Goal: Task Accomplishment & Management: Manage account settings

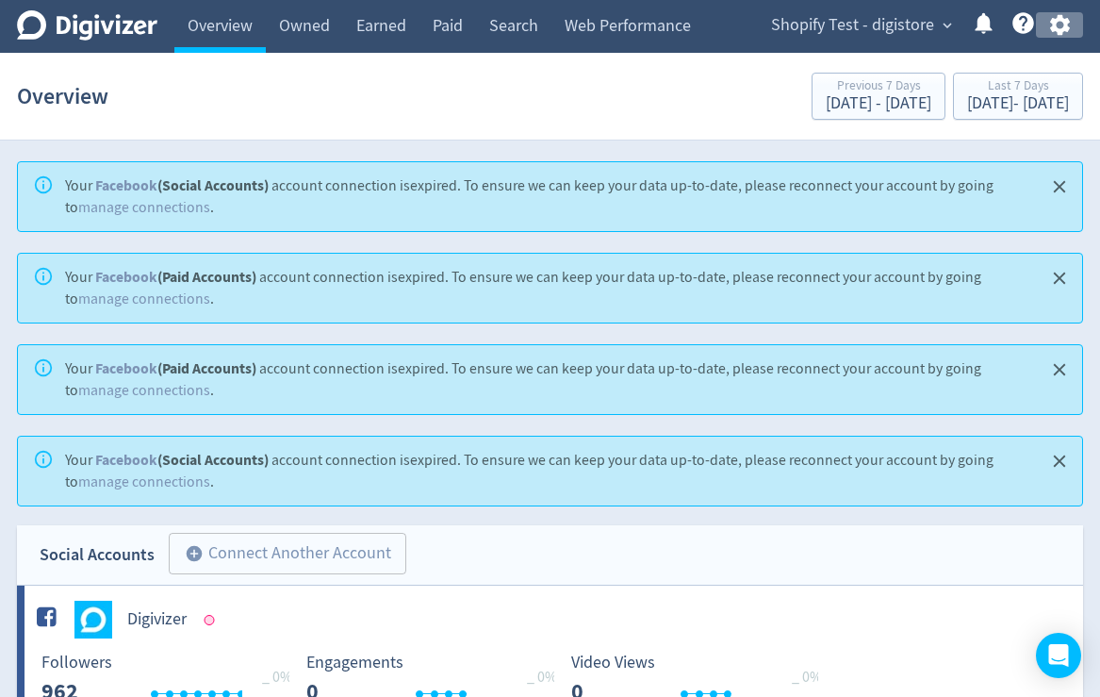
click at [1064, 27] on icon "button" at bounding box center [1059, 25] width 20 height 21
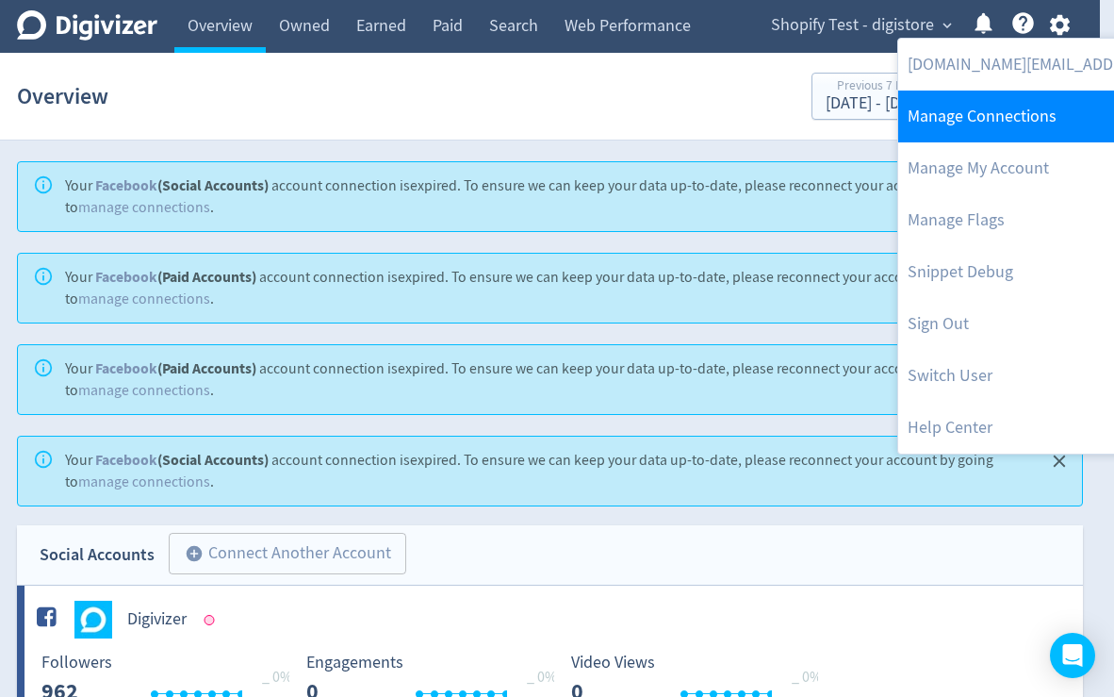
click at [1013, 119] on link "Manage Connections" at bounding box center [1090, 116] width 385 height 52
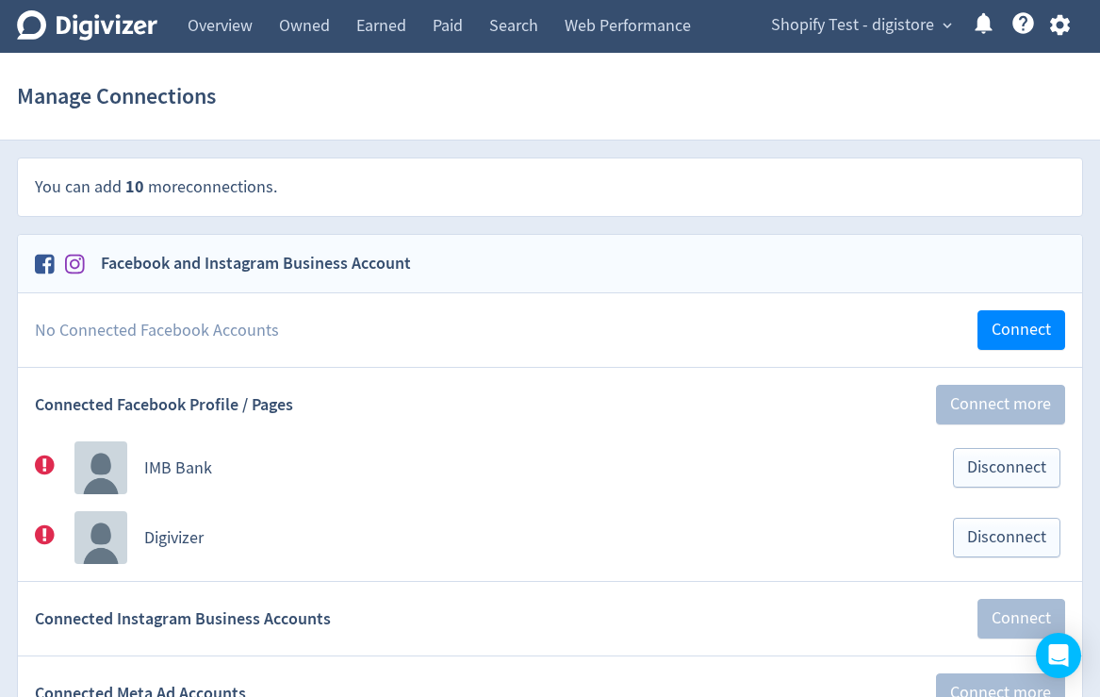
click at [1061, 25] on icon "button" at bounding box center [1059, 24] width 25 height 25
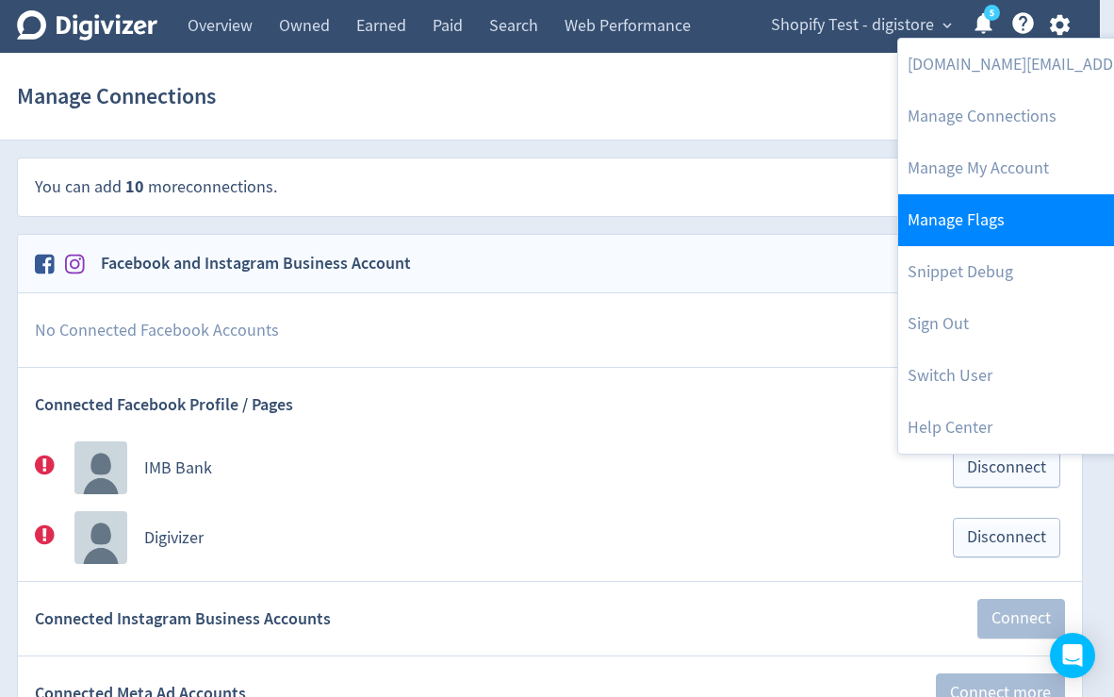
click at [984, 222] on link "Manage Flags" at bounding box center [1090, 220] width 385 height 52
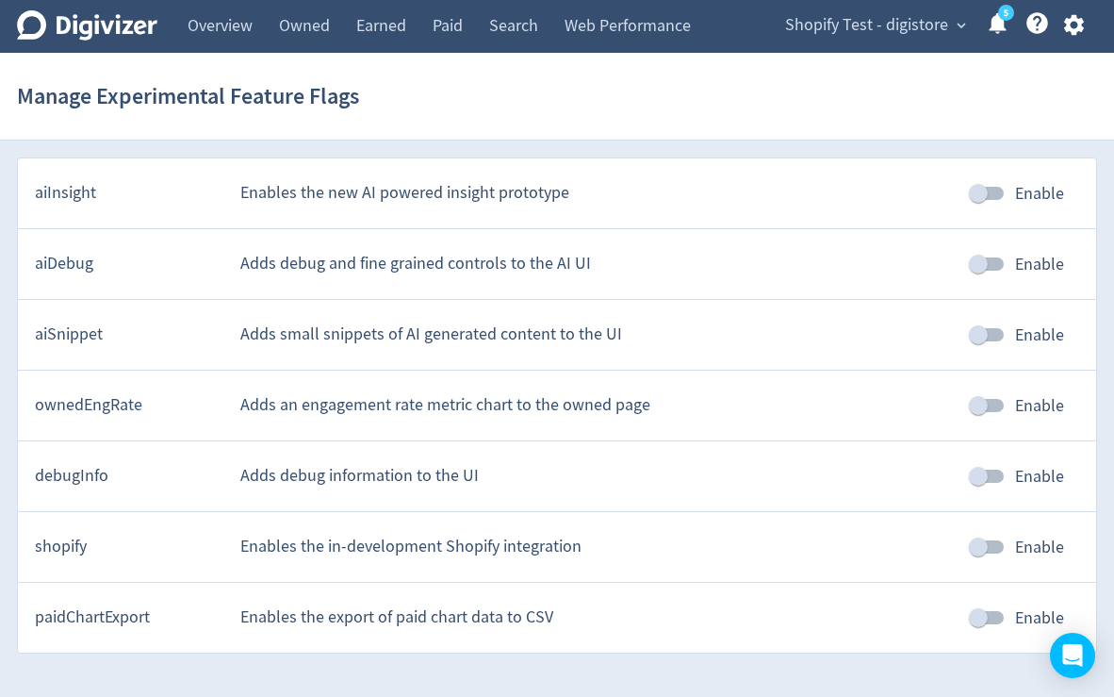
click at [985, 555] on input "Enable" at bounding box center [978, 547] width 107 height 36
checkbox input "true"
click at [1068, 23] on icon "button" at bounding box center [1073, 25] width 20 height 21
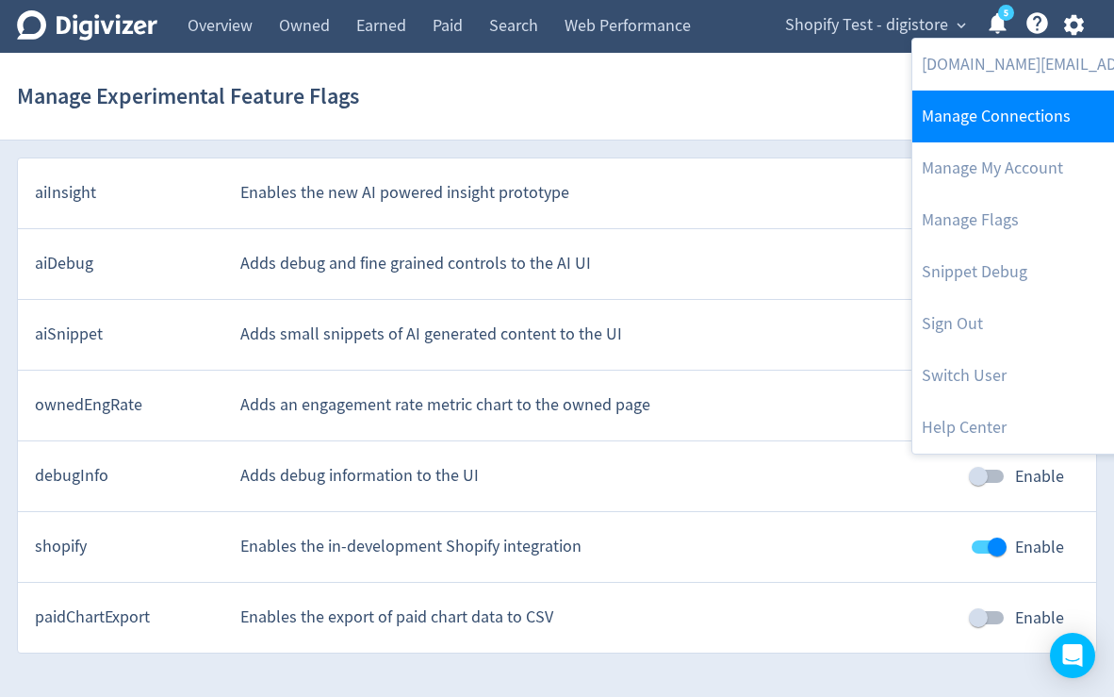
click at [986, 110] on link "Manage Connections" at bounding box center [1105, 116] width 385 height 52
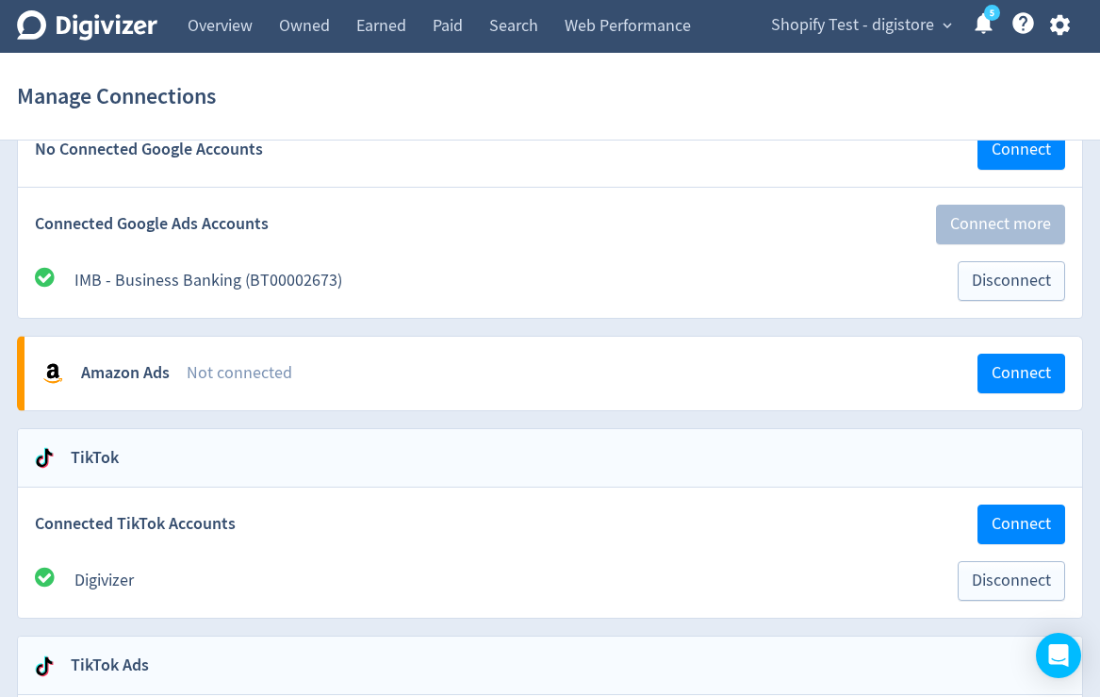
scroll to position [2131, 0]
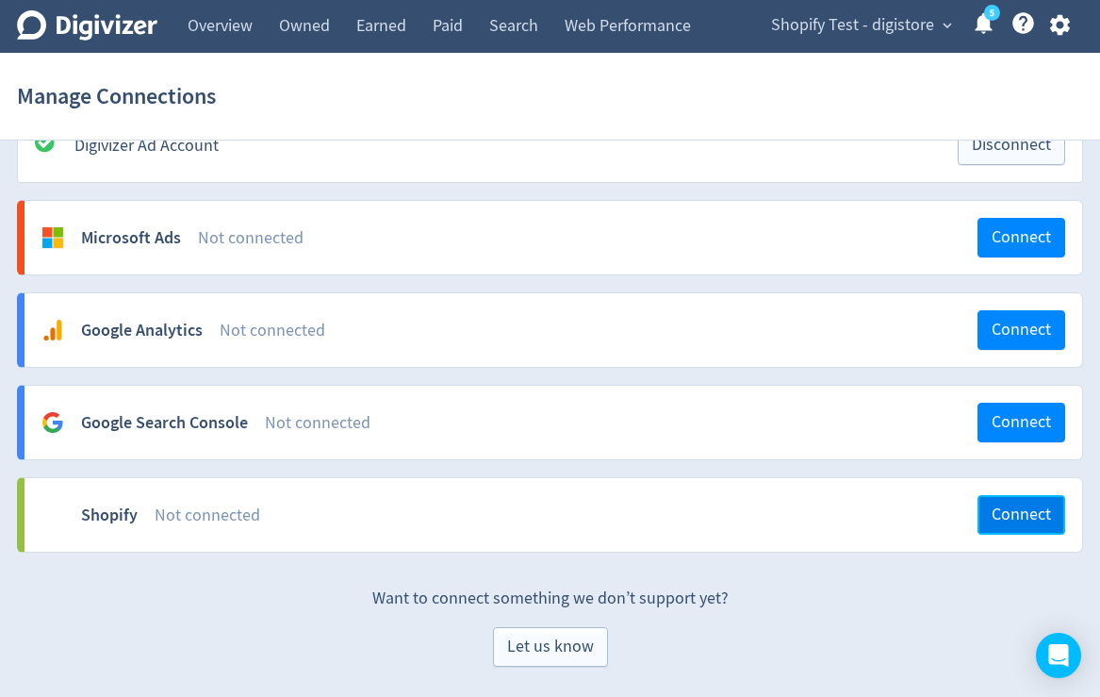
click at [1005, 521] on span "Connect" at bounding box center [1021, 514] width 59 height 17
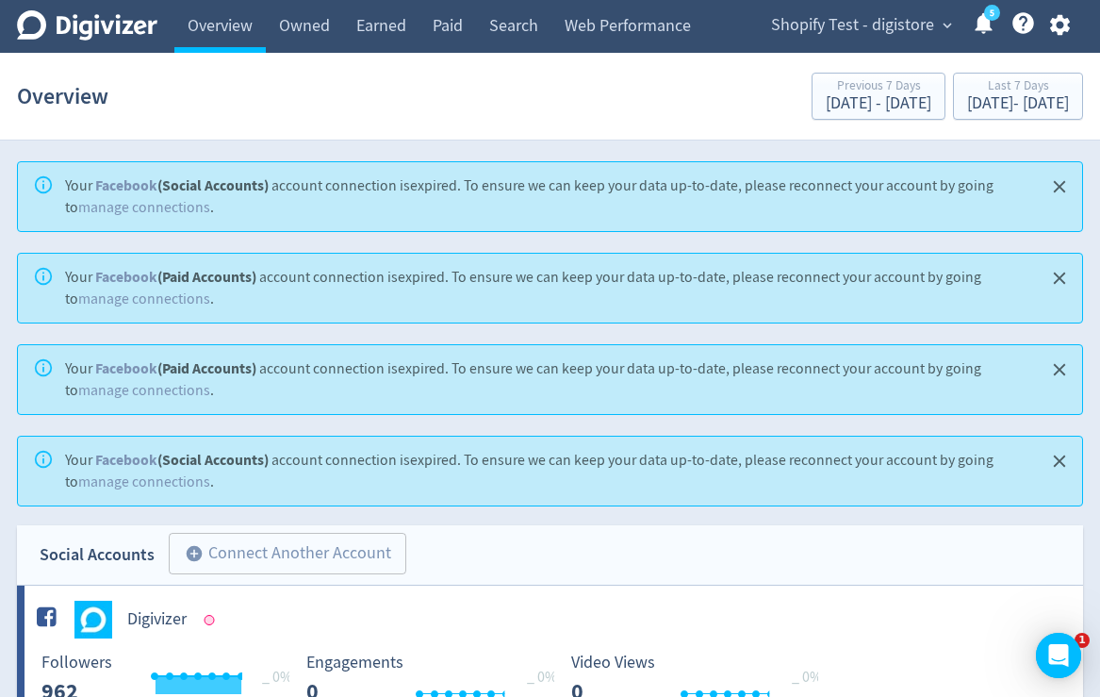
click at [1055, 24] on icon "button" at bounding box center [1059, 25] width 20 height 21
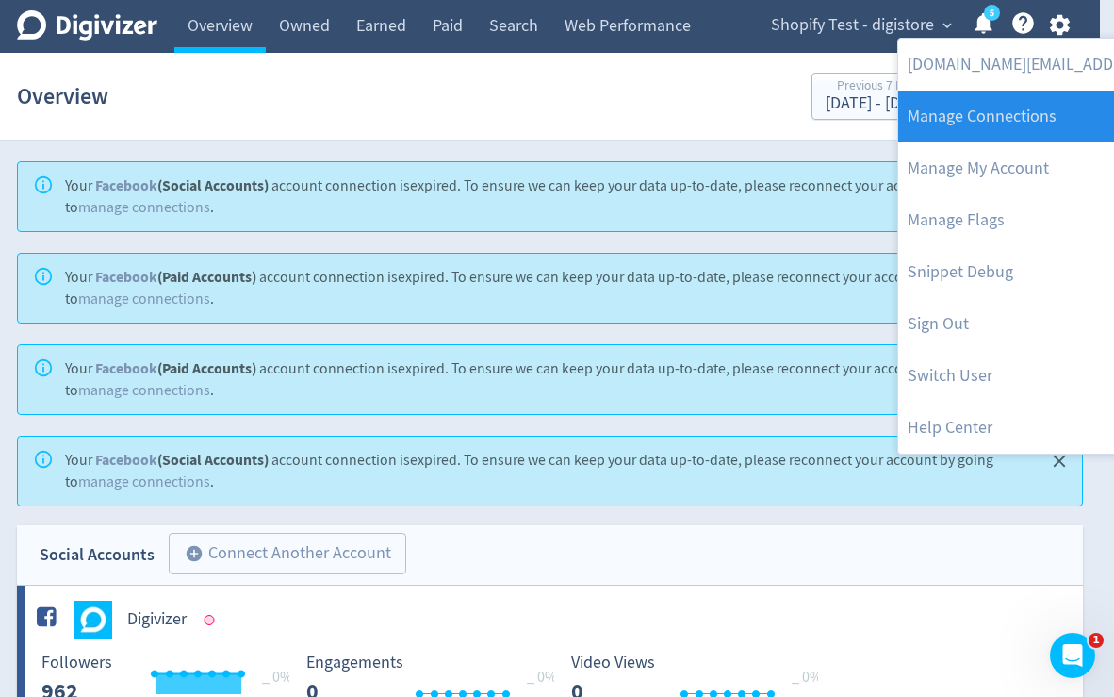
click at [1053, 133] on link "Manage Connections" at bounding box center [1090, 116] width 385 height 52
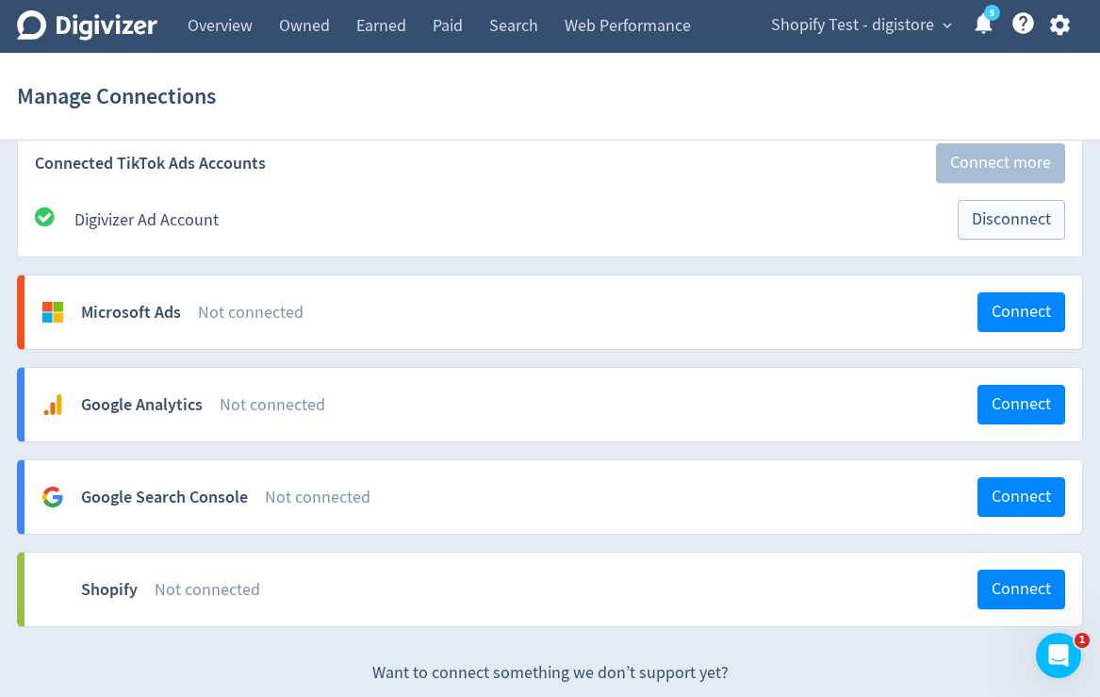
scroll to position [2131, 0]
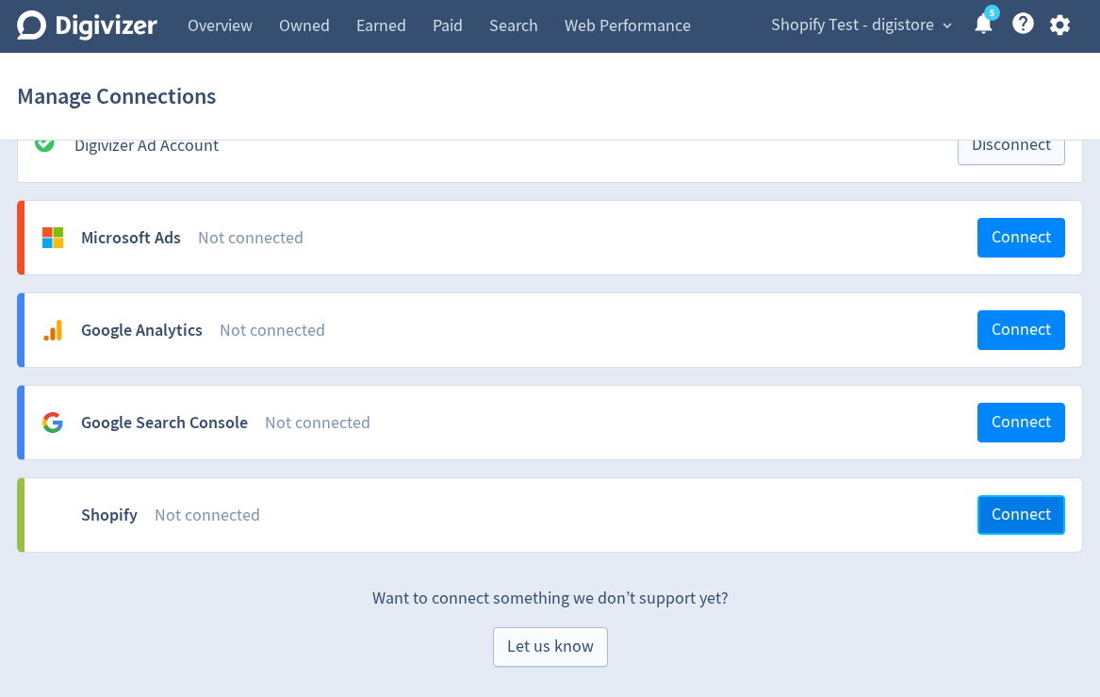
click at [994, 502] on button "Connect" at bounding box center [1022, 515] width 88 height 40
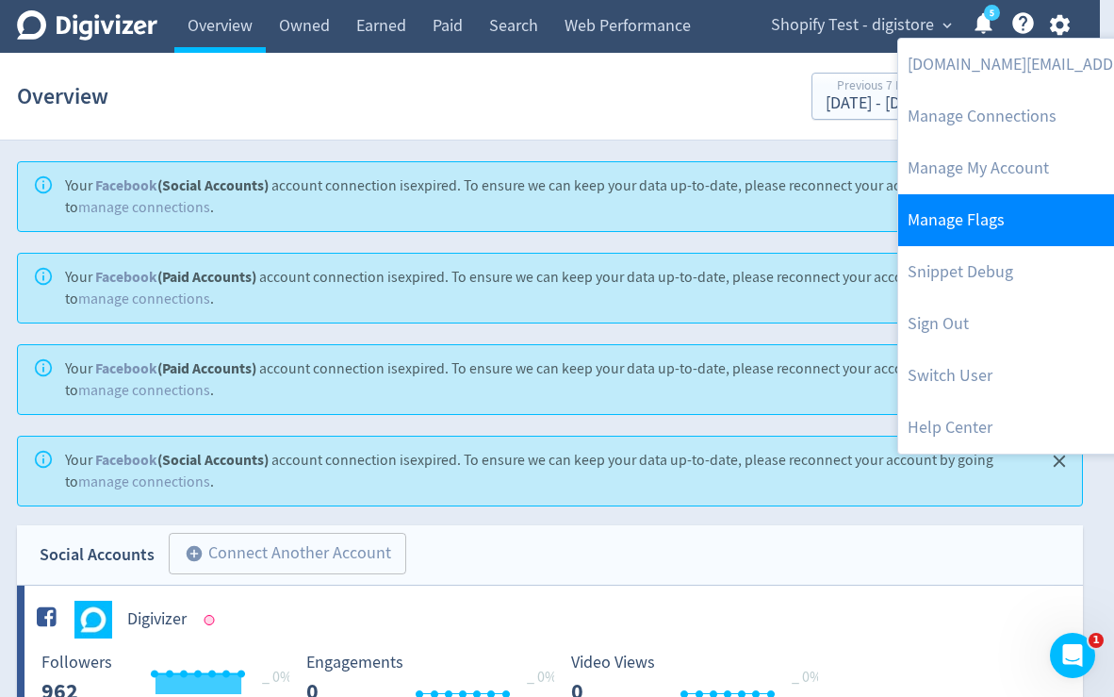
click at [1061, 207] on link "Manage Flags" at bounding box center [1090, 220] width 385 height 52
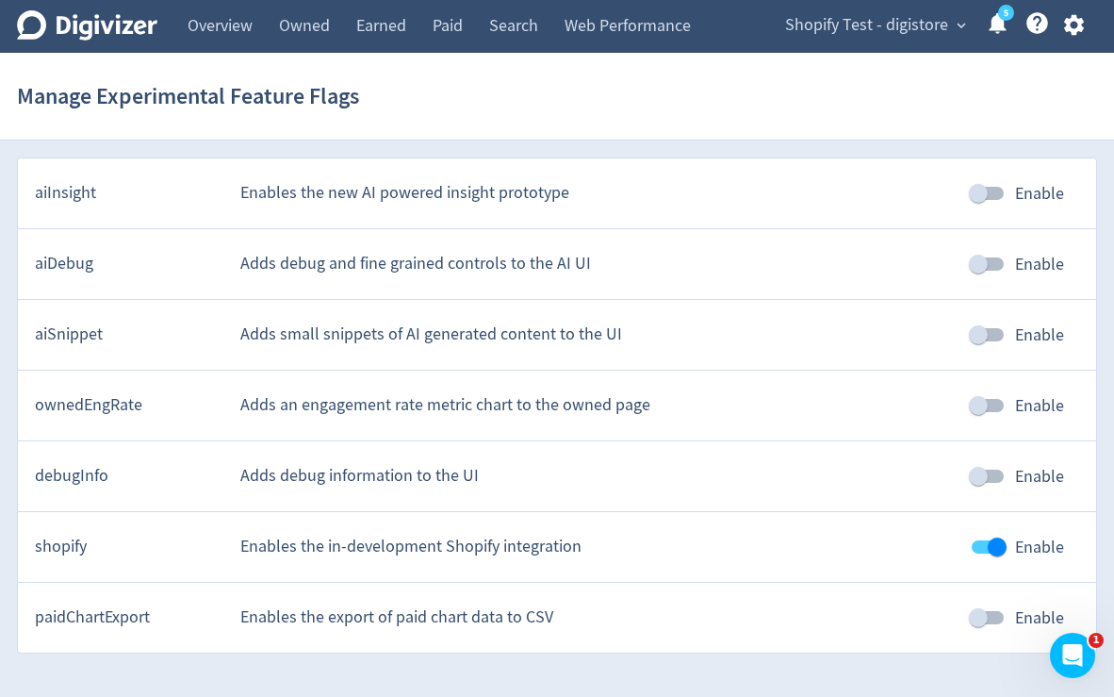
click at [1062, 31] on icon "button" at bounding box center [1073, 24] width 25 height 25
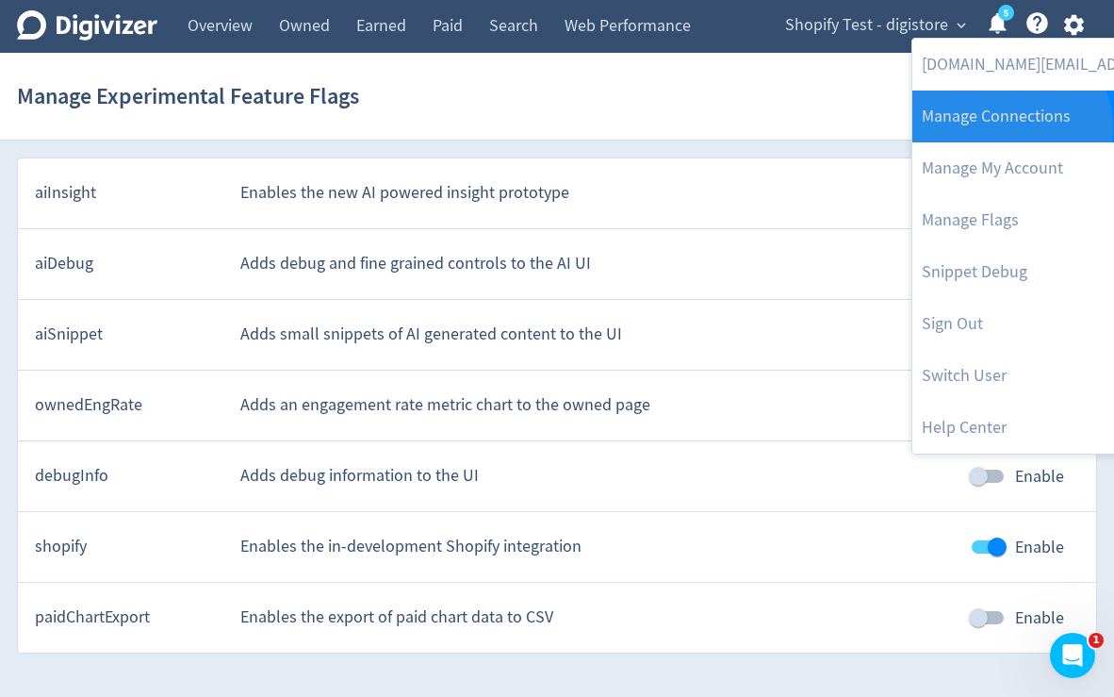
click at [1009, 127] on link "Manage Connections" at bounding box center [1105, 116] width 385 height 52
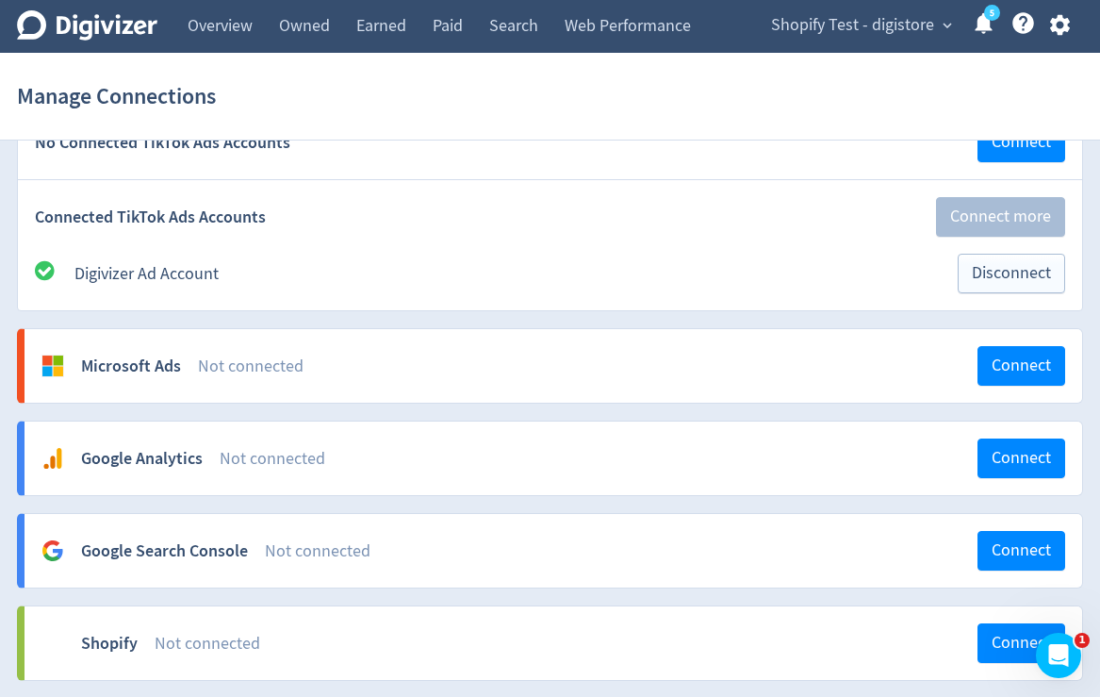
scroll to position [2131, 0]
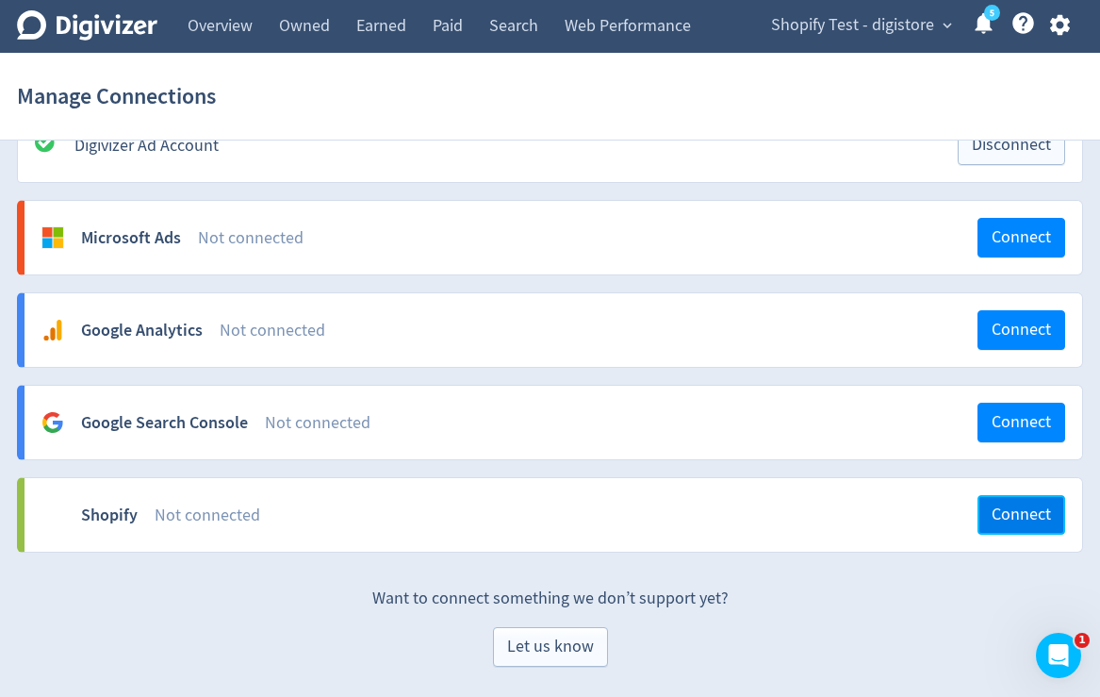
click at [1009, 518] on span "Connect" at bounding box center [1021, 514] width 59 height 17
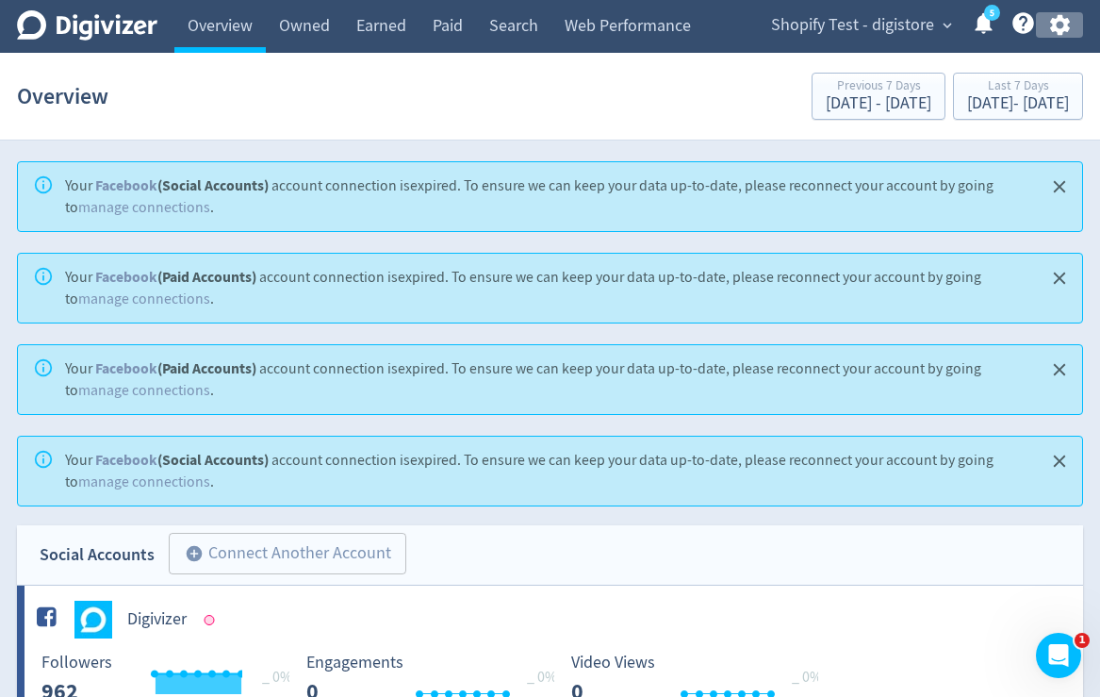
click at [1069, 24] on icon "button" at bounding box center [1059, 24] width 25 height 25
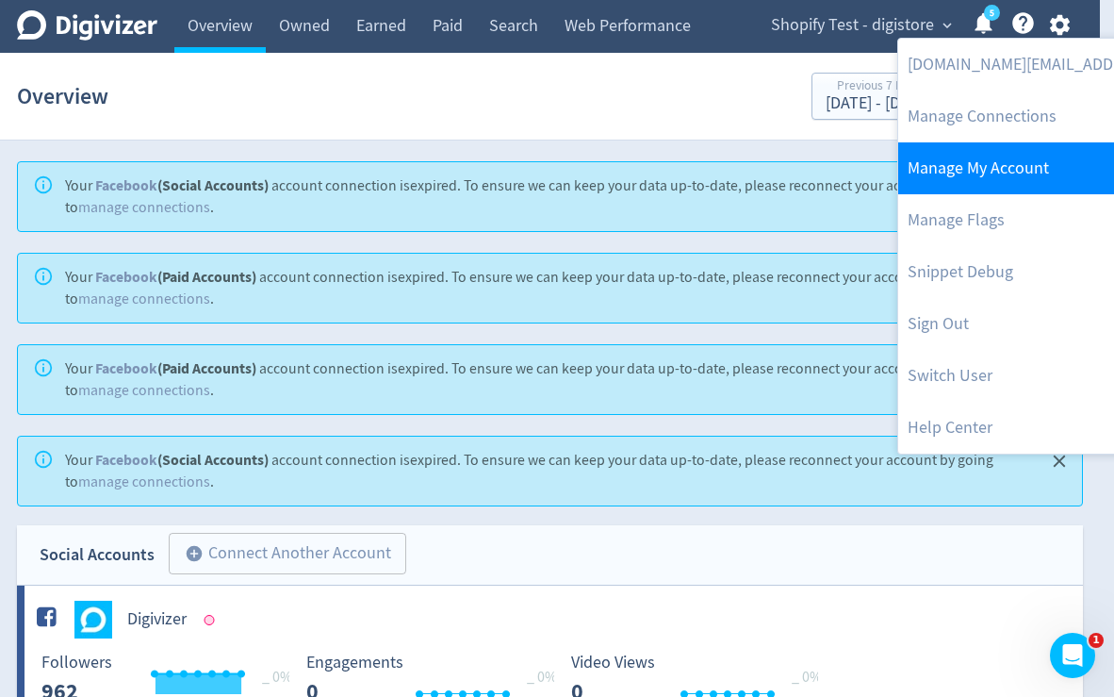
click at [1019, 171] on link "Manage My Account" at bounding box center [1090, 168] width 385 height 52
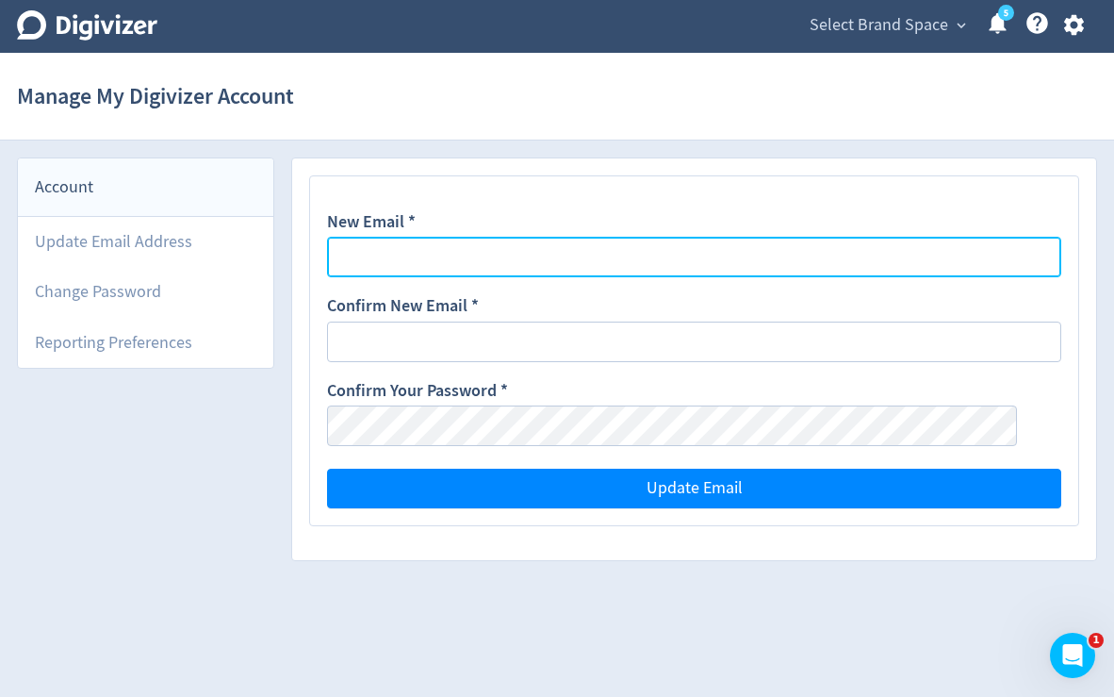
type input "[DOMAIN_NAME][EMAIL_ADDRESS][DOMAIN_NAME]"
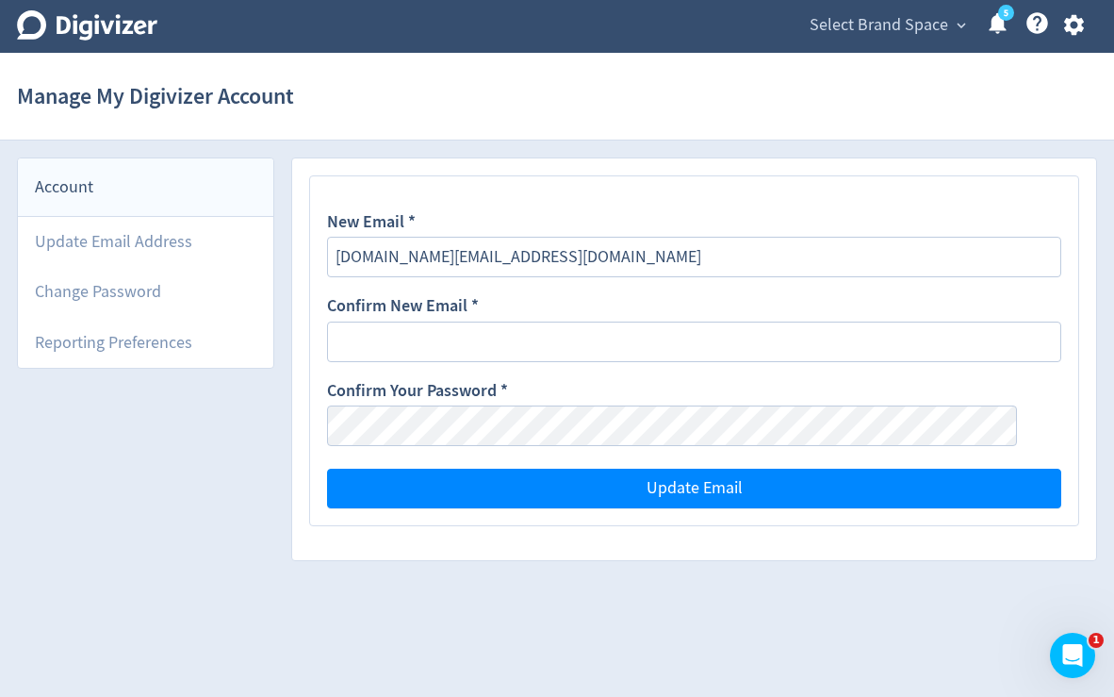
click at [1070, 27] on icon "button" at bounding box center [1073, 25] width 20 height 21
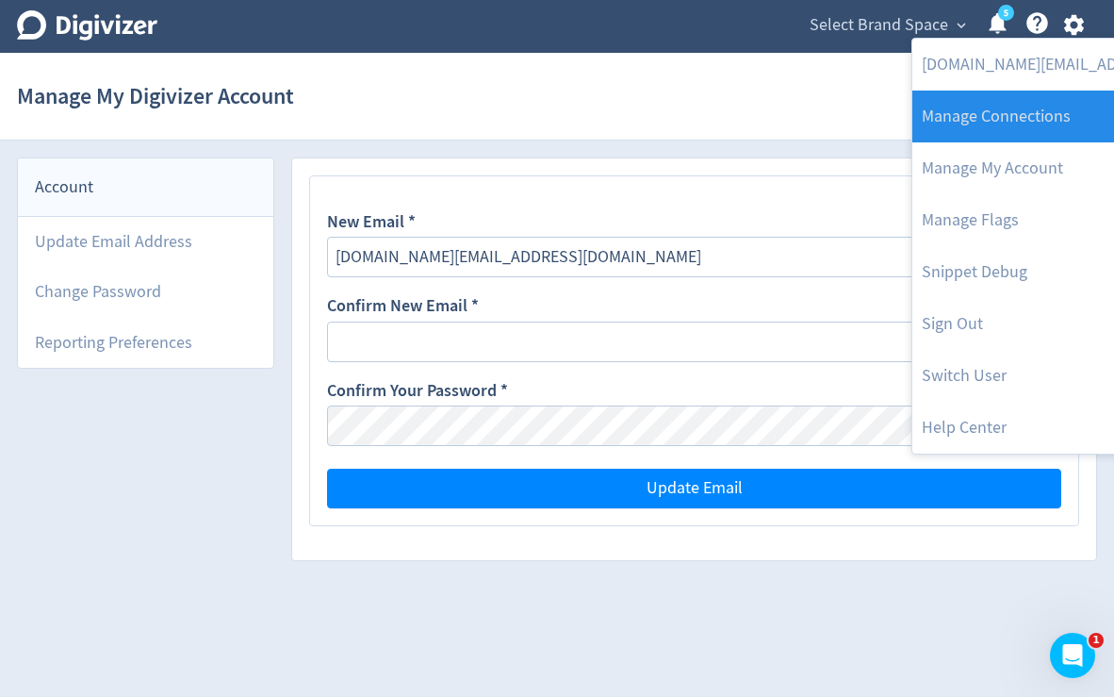
click at [1015, 94] on link "Manage Connections" at bounding box center [1105, 116] width 385 height 52
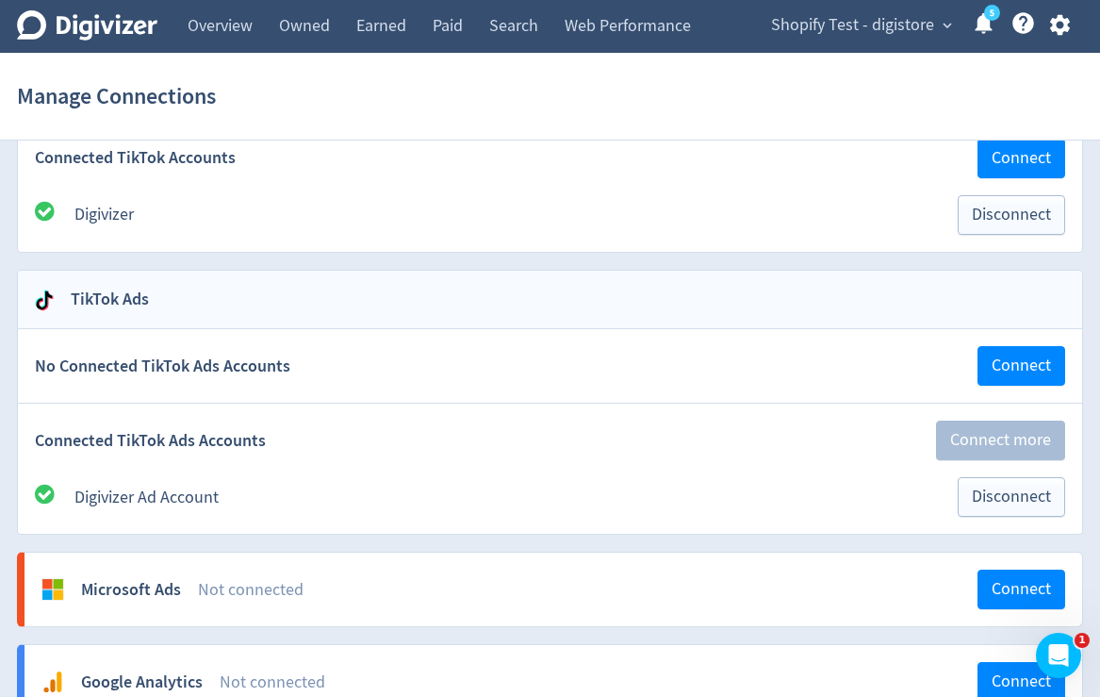
scroll to position [2131, 0]
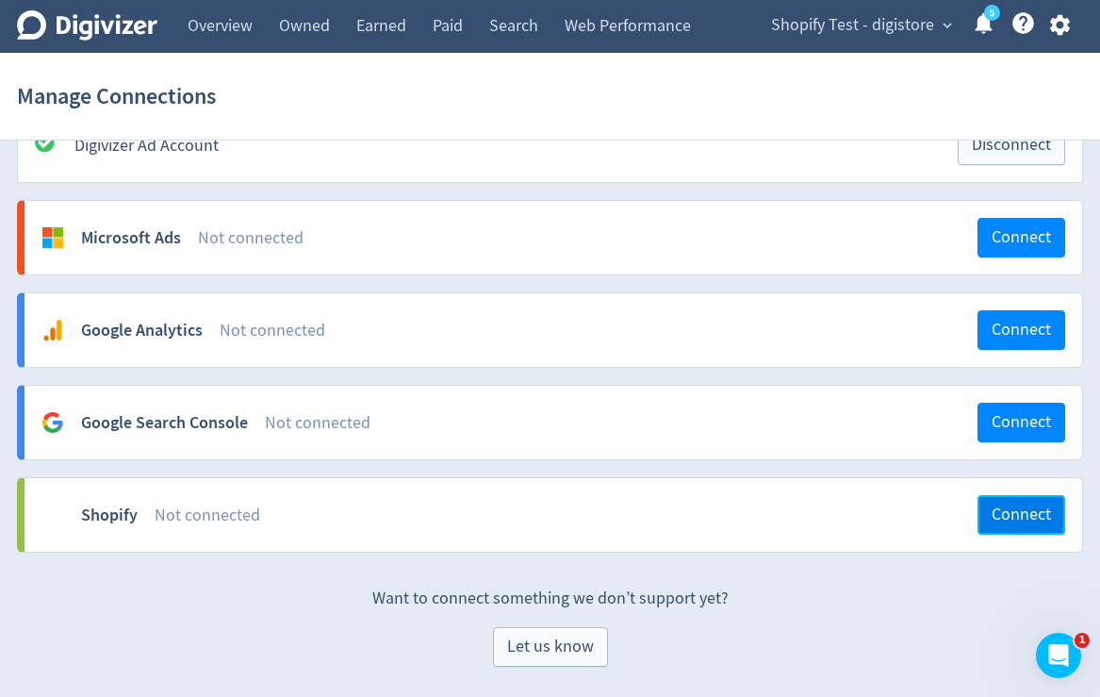
click at [989, 523] on button "Connect" at bounding box center [1022, 515] width 88 height 40
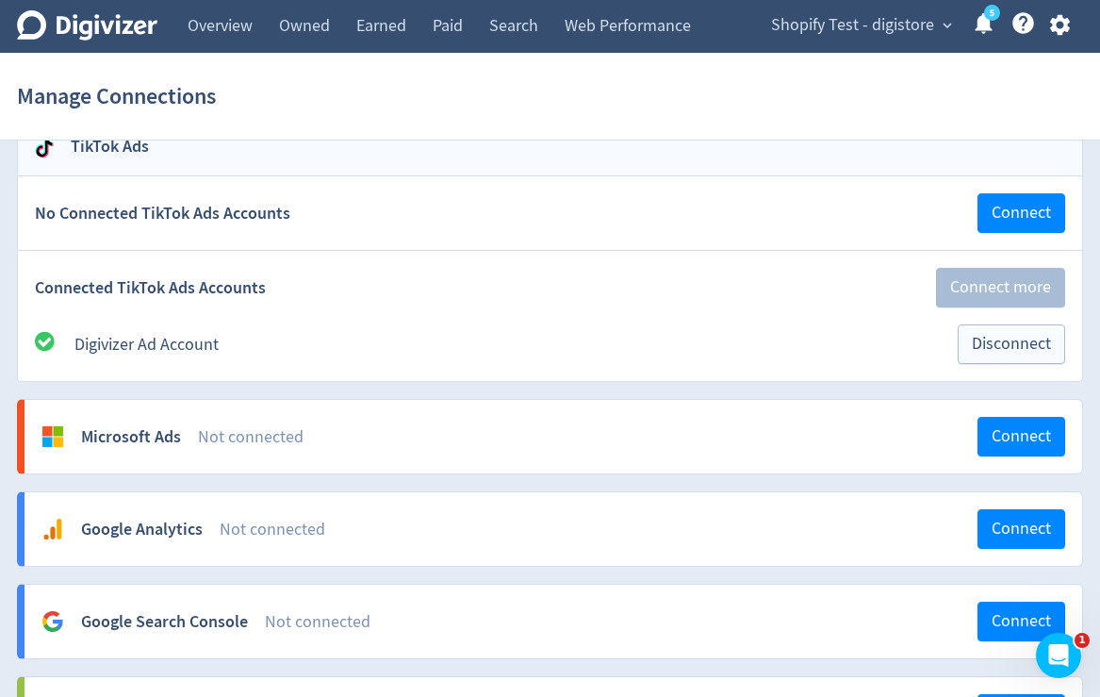
scroll to position [2131, 0]
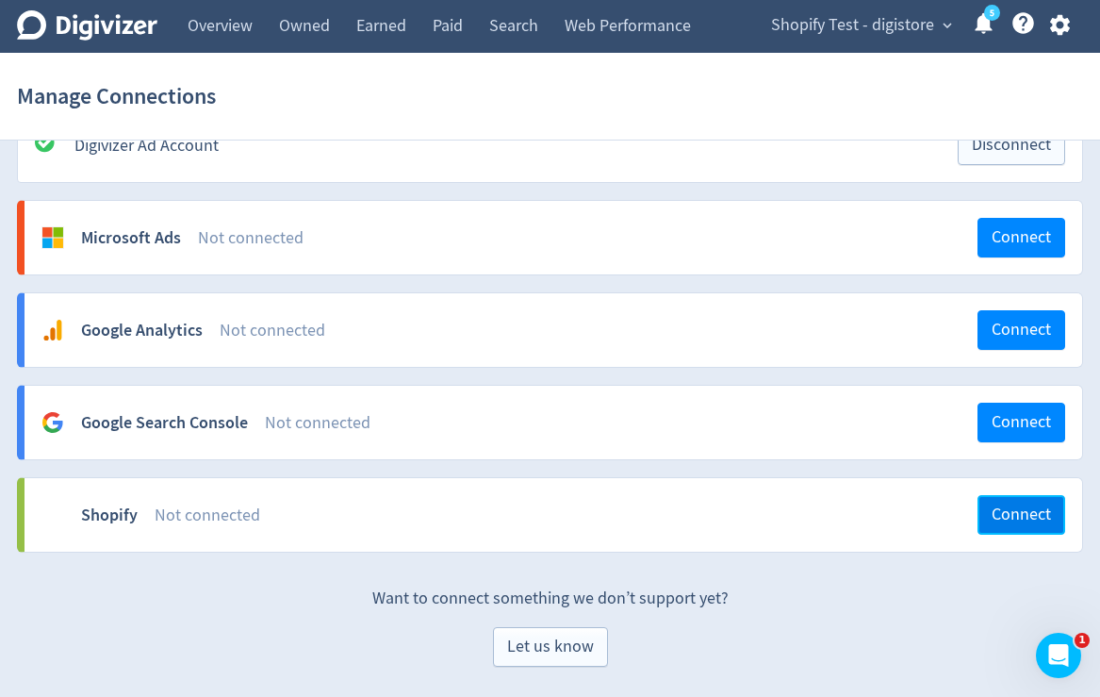
click at [991, 526] on button "Connect" at bounding box center [1022, 515] width 88 height 40
